Goal: Transaction & Acquisition: Purchase product/service

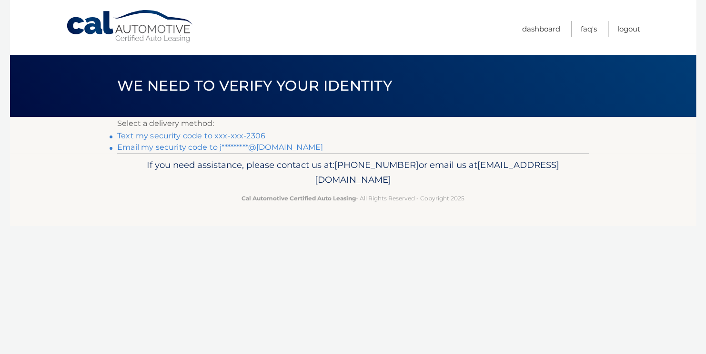
click at [274, 151] on link "Email my security code to j*********@hotmail.com" at bounding box center [220, 147] width 206 height 9
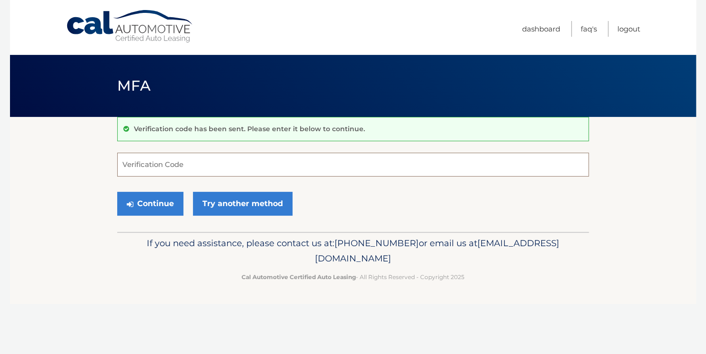
click at [190, 168] on input "Verification Code" at bounding box center [353, 165] width 472 height 24
type input "753071"
click at [159, 205] on button "Continue" at bounding box center [150, 204] width 66 height 24
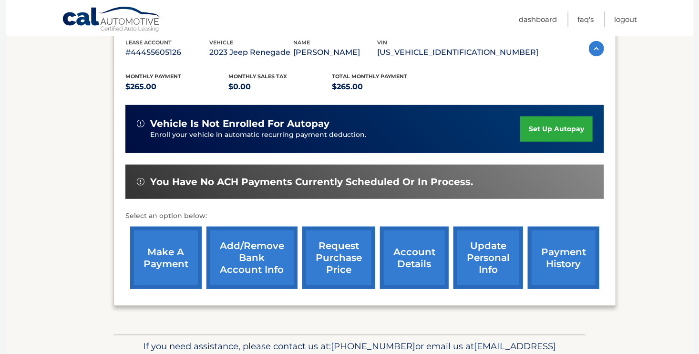
scroll to position [172, 0]
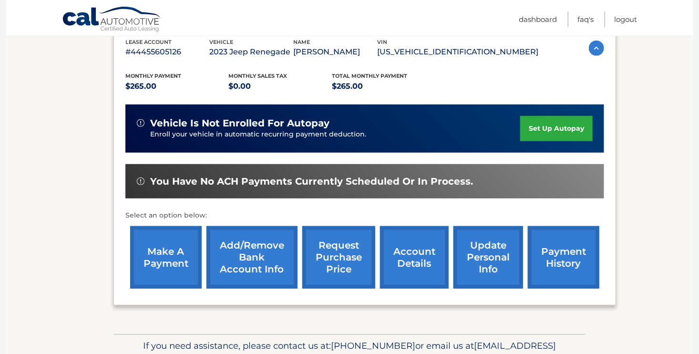
click at [163, 252] on link "make a payment" at bounding box center [165, 257] width 71 height 62
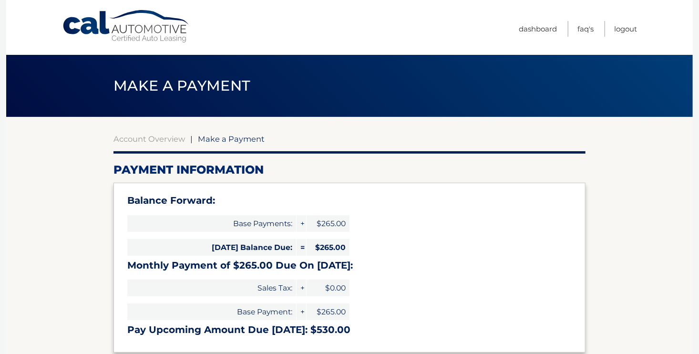
select select "NDdlZmMzZTctMTE4NS00ZTdmLWFkMGMtOTU5NjNhYjNiYmZi"
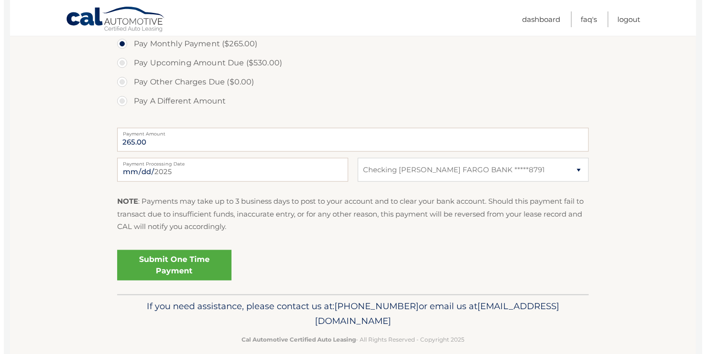
scroll to position [367, 0]
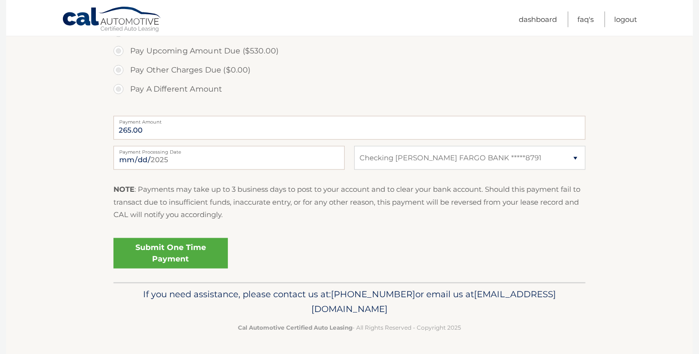
click at [162, 252] on link "Submit One Time Payment" at bounding box center [170, 253] width 114 height 31
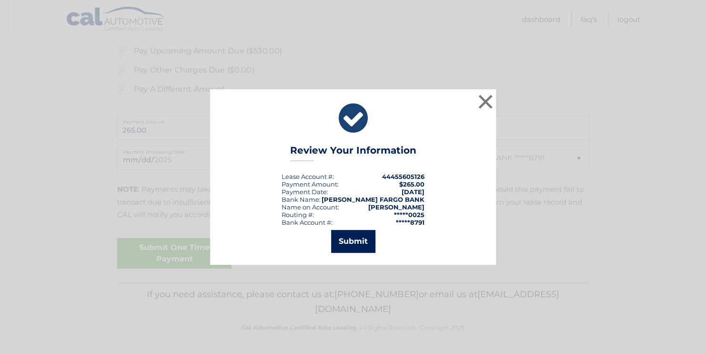
click at [347, 245] on button "Submit" at bounding box center [353, 241] width 44 height 23
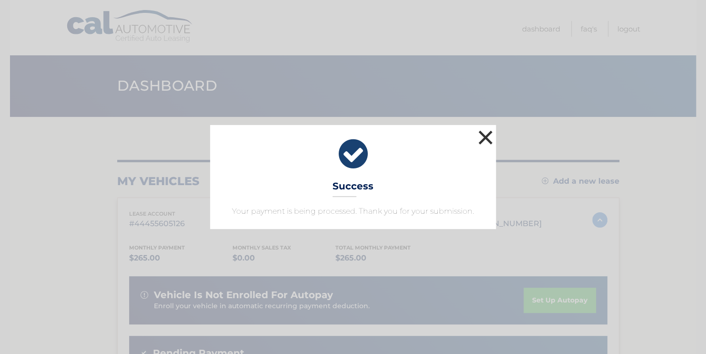
click at [487, 137] on button "×" at bounding box center [485, 137] width 19 height 19
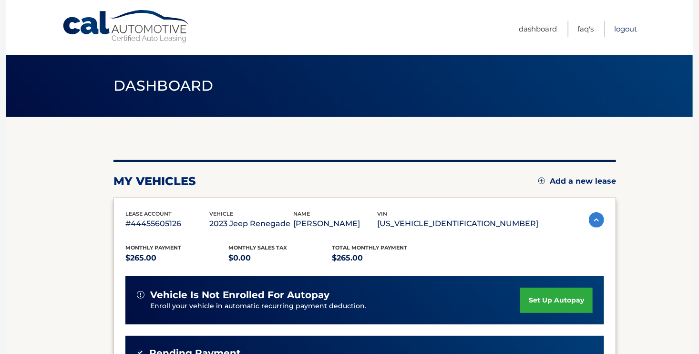
click at [624, 26] on link "Logout" at bounding box center [625, 29] width 23 height 16
